Goal: Task Accomplishment & Management: Use online tool/utility

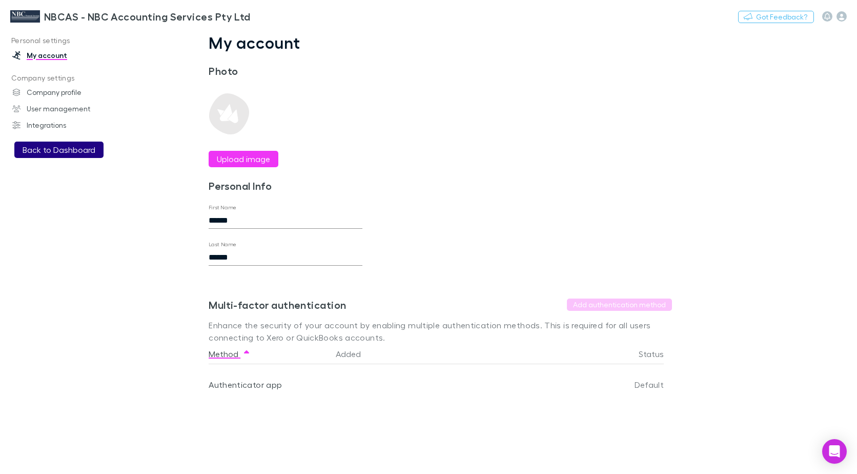
click at [55, 151] on button "Back to Dashboard" at bounding box center [58, 149] width 89 height 16
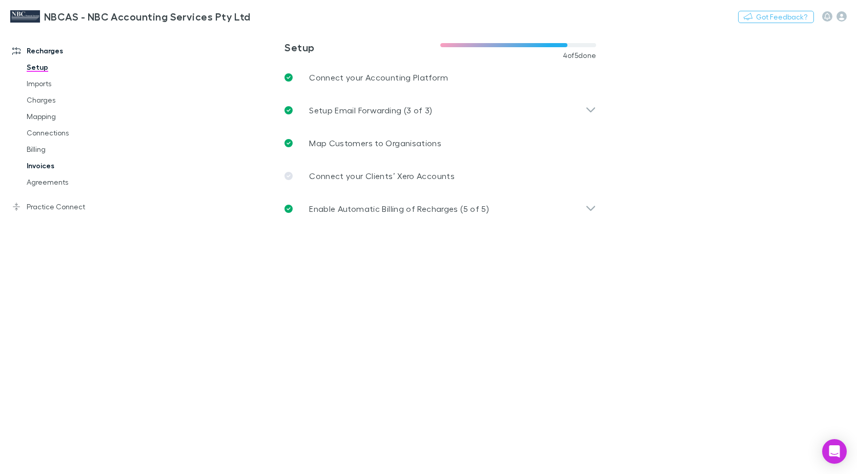
click at [36, 172] on link "Invoices" at bounding box center [75, 165] width 119 height 16
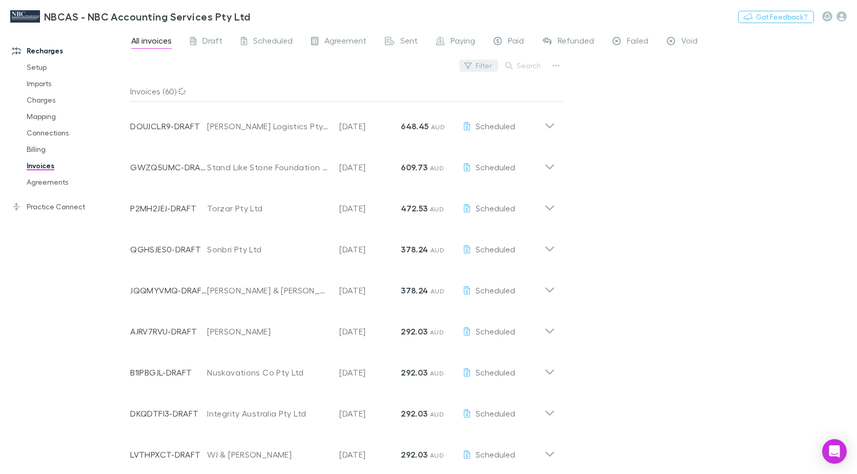
click at [483, 67] on button "Filter" at bounding box center [478, 65] width 39 height 12
type input "******"
click at [419, 82] on input "******" at bounding box center [410, 85] width 170 height 19
drag, startPoint x: 346, startPoint y: 132, endPoint x: 352, endPoint y: 134, distance: 5.7
click at [347, 135] on li "Scheduled" at bounding box center [410, 132] width 178 height 16
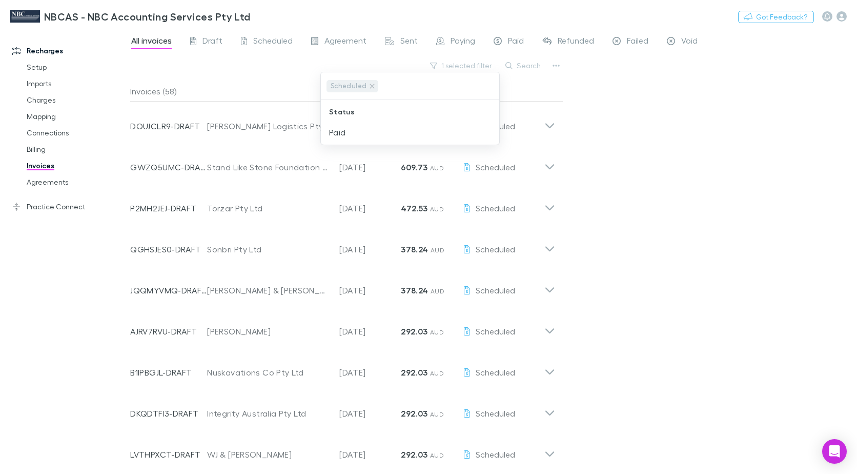
click at [549, 84] on div at bounding box center [428, 237] width 857 height 474
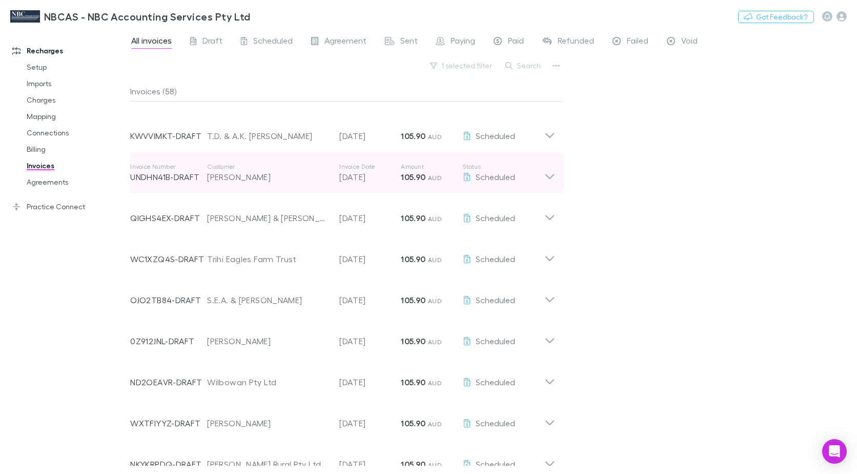
scroll to position [1332, 0]
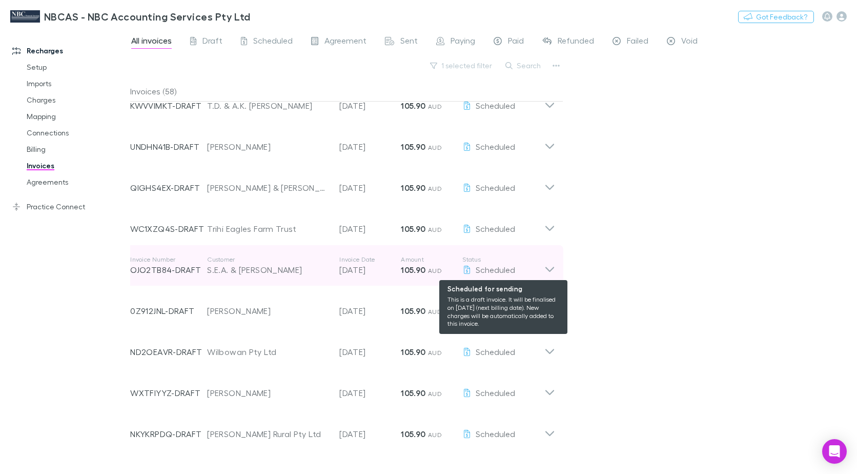
click at [485, 269] on span "Scheduled" at bounding box center [495, 269] width 39 height 10
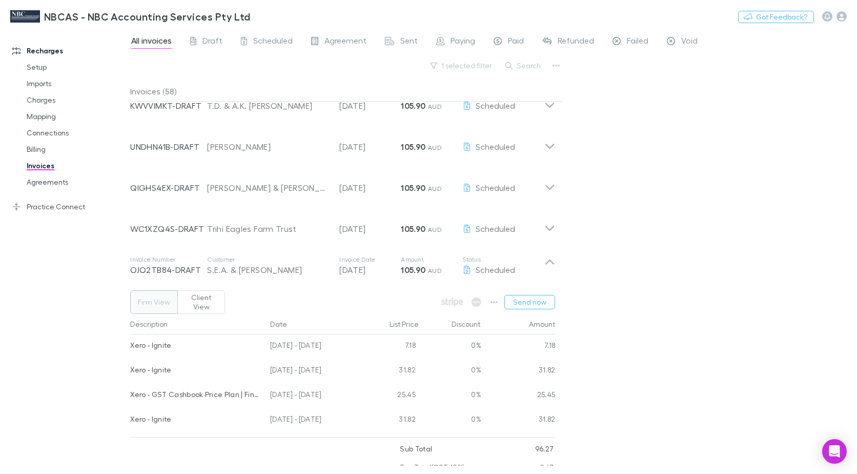
click at [259, 451] on div at bounding box center [265, 467] width 270 height 56
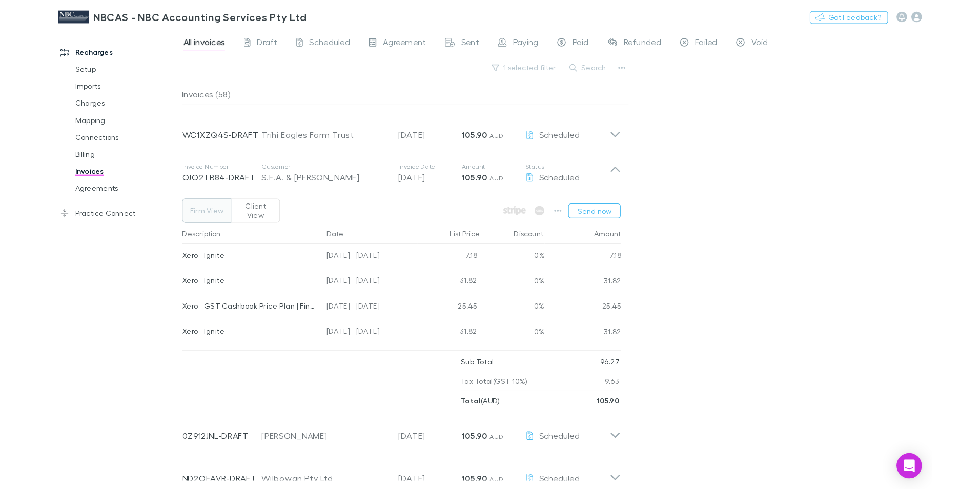
scroll to position [1435, 0]
